Goal: Use online tool/utility: Utilize a website feature to perform a specific function

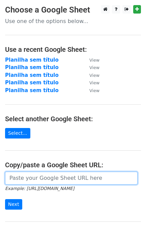
click at [19, 184] on input "url" at bounding box center [71, 177] width 133 height 13
paste input "[URL][DOMAIN_NAME]"
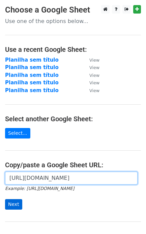
type input "[URL][DOMAIN_NAME]"
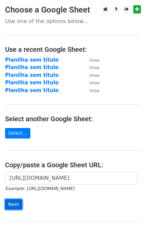
click at [21, 206] on input "Next" at bounding box center [13, 204] width 17 height 10
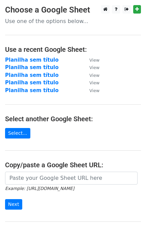
click at [34, 183] on input "url" at bounding box center [71, 177] width 133 height 13
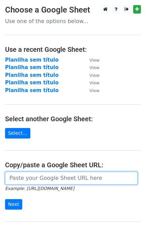
click at [38, 179] on input "url" at bounding box center [71, 177] width 133 height 13
paste input "[URL][DOMAIN_NAME]"
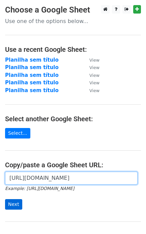
type input "[URL][DOMAIN_NAME]"
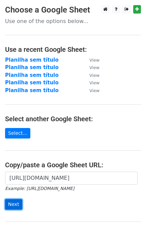
scroll to position [0, 0]
click at [15, 203] on input "Next" at bounding box center [13, 204] width 17 height 10
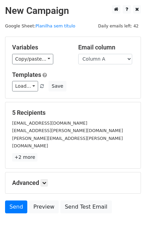
click at [20, 172] on div "Advanced Tracking Track Opens UTM Codes Track Clicks Filters Only include sprea…" at bounding box center [73, 182] width 136 height 21
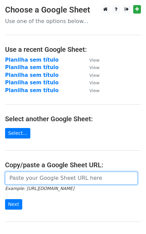
click at [28, 179] on input "url" at bounding box center [71, 177] width 133 height 13
paste input "[URL][DOMAIN_NAME]"
type input "[URL][DOMAIN_NAME]"
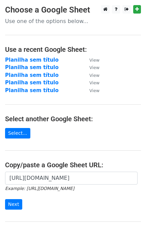
scroll to position [0, 0]
click at [29, 189] on small "Example: [URL][DOMAIN_NAME]" at bounding box center [39, 188] width 69 height 5
click at [10, 207] on input "Next" at bounding box center [13, 204] width 17 height 10
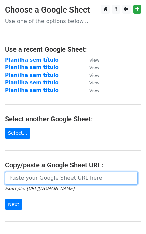
click at [44, 180] on input "url" at bounding box center [71, 177] width 133 height 13
paste input "https://docs.google.com/spreadsheets/d/1S-SQS2_G7Zty6PTnG5c1oUpd2WHXhMJP4fiCFJ9…"
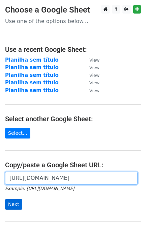
type input "https://docs.google.com/spreadsheets/d/1S-SQS2_G7Zty6PTnG5c1oUpd2WHXhMJP4fiCFJ9…"
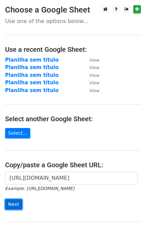
scroll to position [0, 0]
click at [10, 204] on input "Next" at bounding box center [13, 204] width 17 height 10
